Goal: Task Accomplishment & Management: Manage account settings

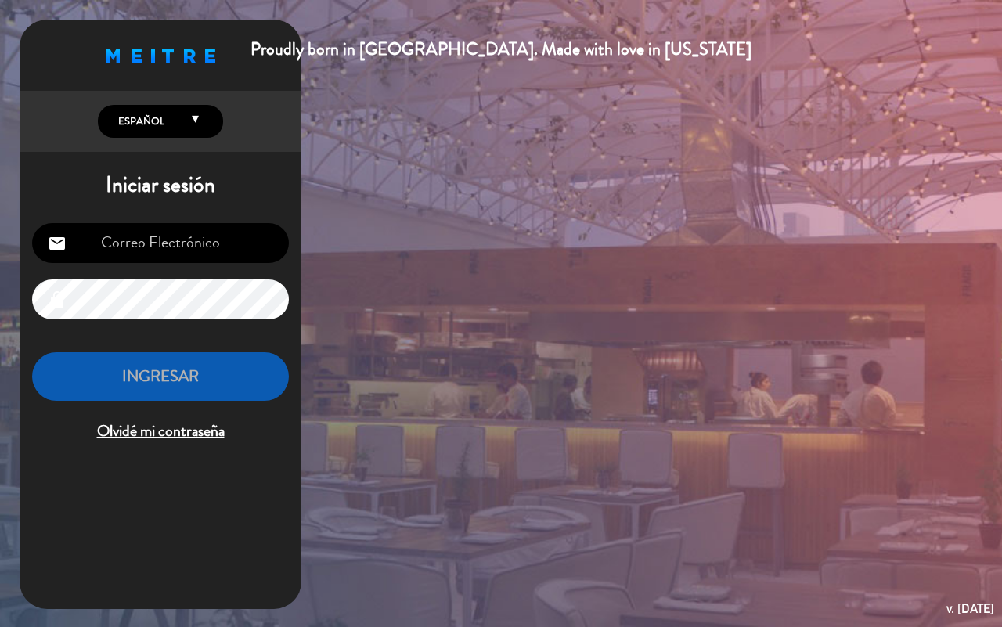
type input "[EMAIL_ADDRESS][DOMAIN_NAME]"
click at [204, 366] on button "INGRESAR" at bounding box center [160, 376] width 257 height 49
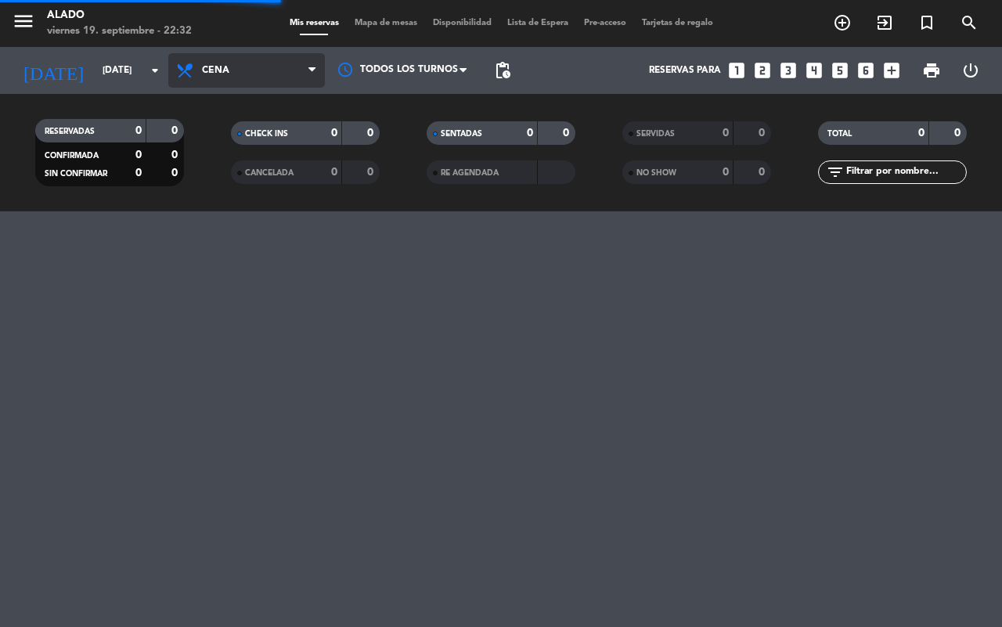
click at [269, 60] on span "Cena" at bounding box center [246, 70] width 157 height 34
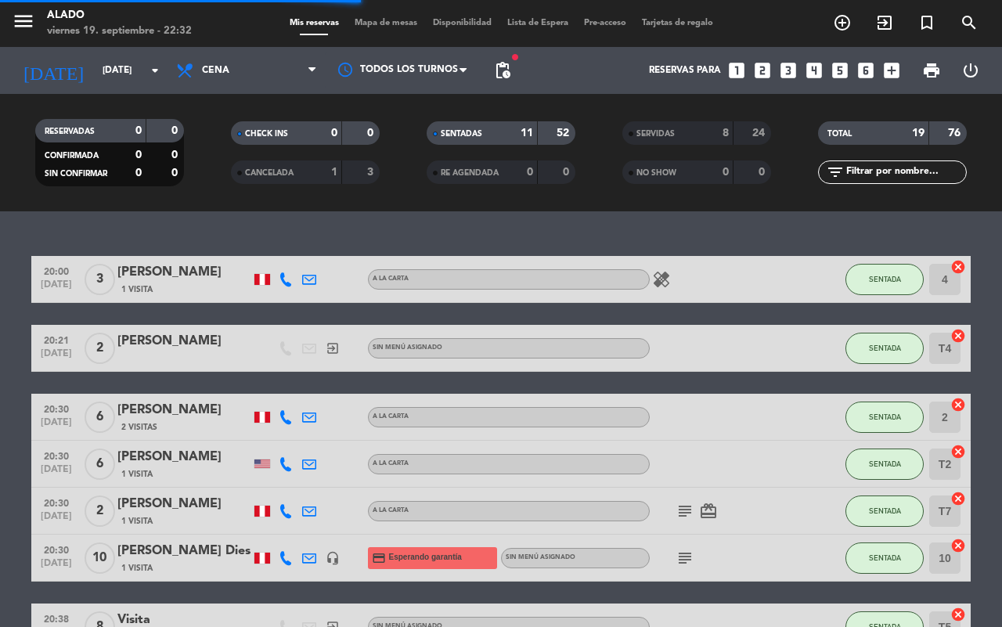
click at [287, 128] on div "CHECK INS" at bounding box center [271, 133] width 72 height 18
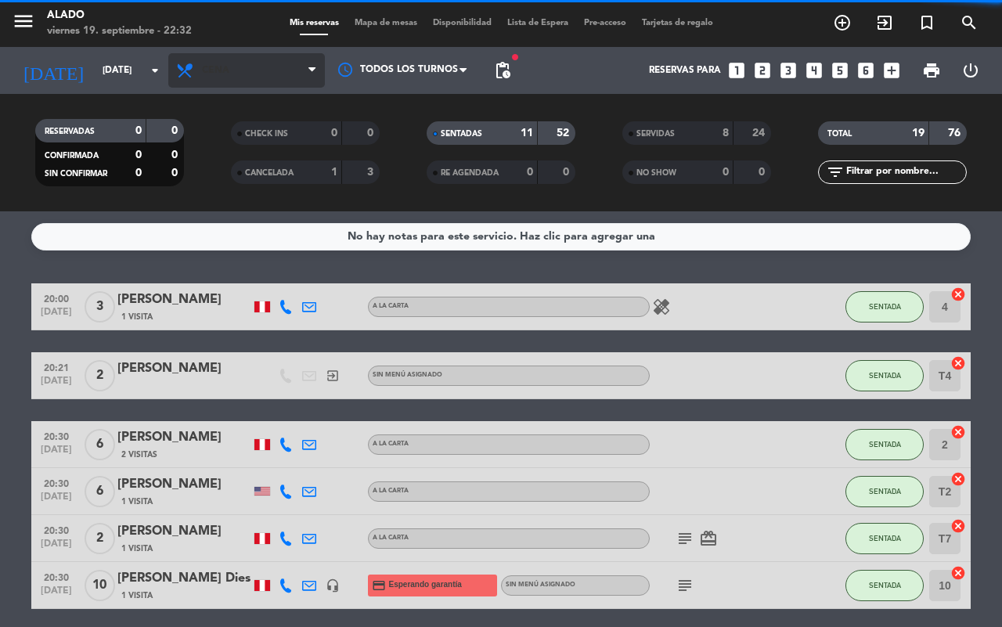
click at [280, 78] on span "Cena" at bounding box center [246, 70] width 157 height 34
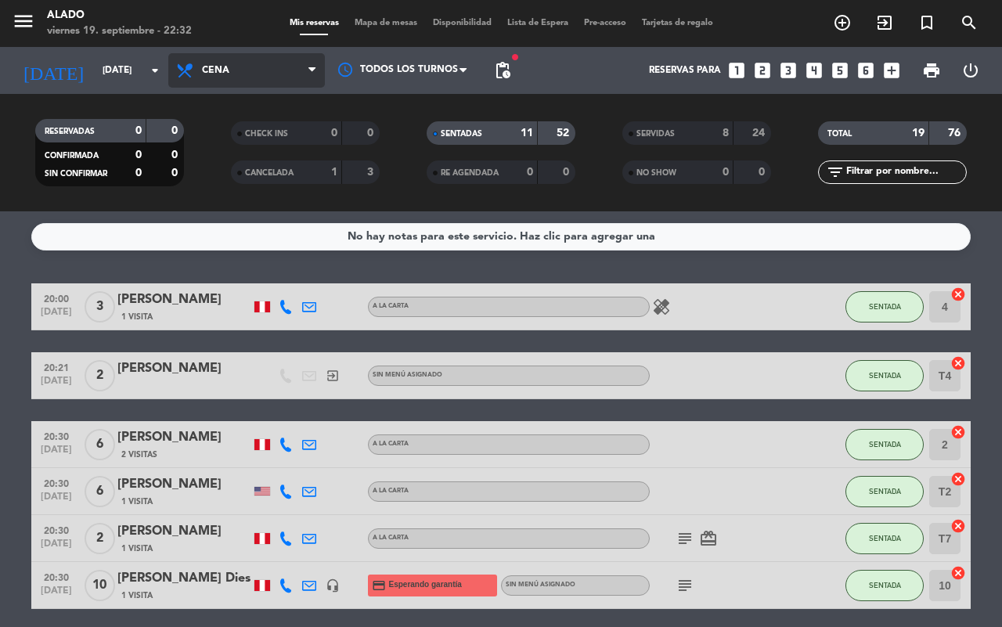
click at [263, 80] on span "Cena" at bounding box center [246, 70] width 157 height 34
click at [241, 133] on div "menu Alado [DATE] 19. septiembre - 22:32 Mis reservas Mapa de mesas Disponibili…" at bounding box center [501, 105] width 1002 height 211
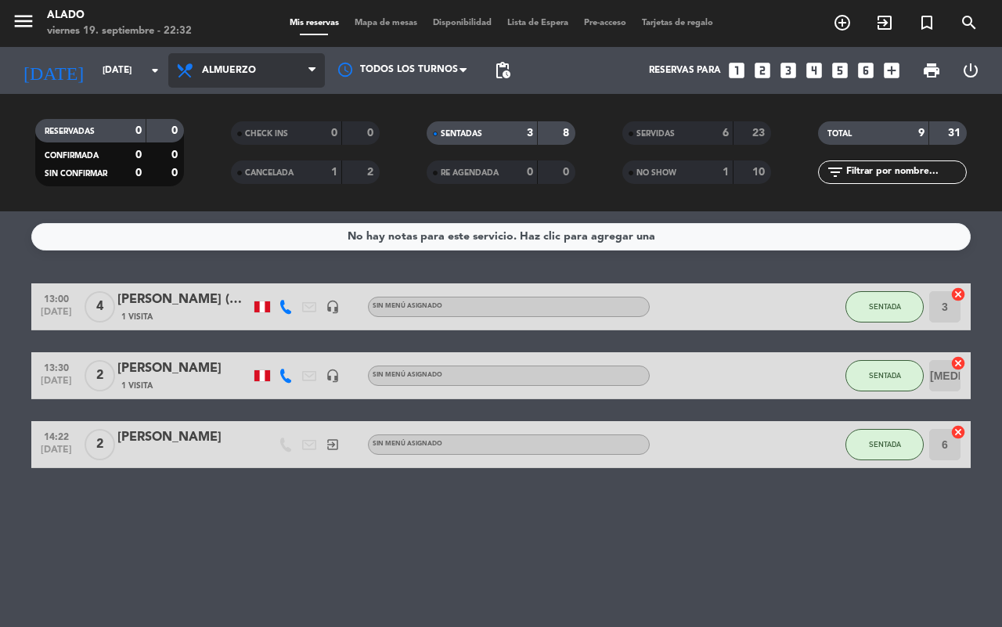
click at [283, 71] on span "Almuerzo" at bounding box center [246, 70] width 157 height 34
click at [251, 173] on div "menu Alado [DATE] 19. septiembre - 22:32 Mis reservas Mapa de mesas Disponibili…" at bounding box center [501, 105] width 1002 height 211
